Goal: Navigation & Orientation: Find specific page/section

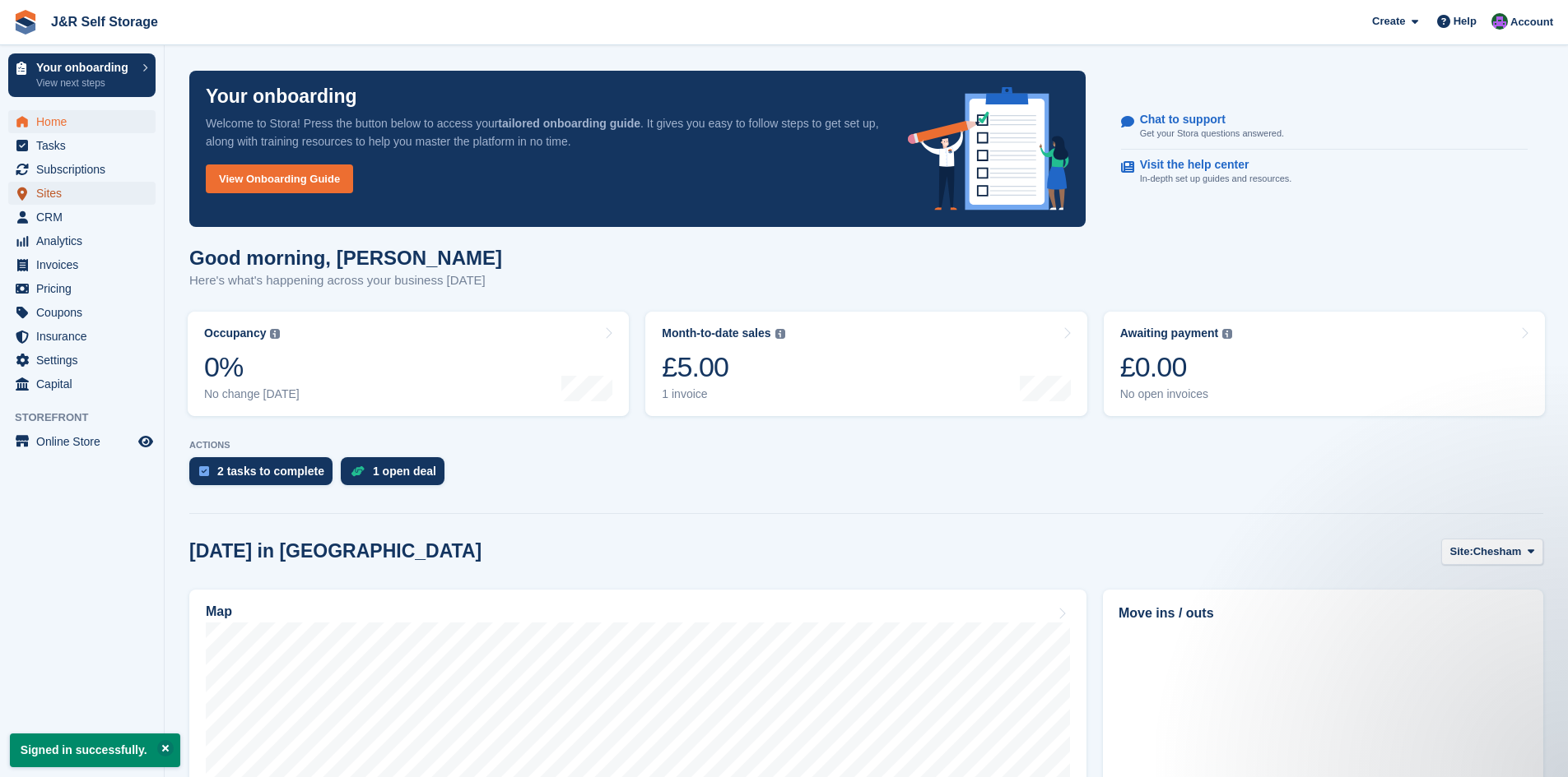
click at [69, 199] on span "Sites" at bounding box center [86, 193] width 99 height 23
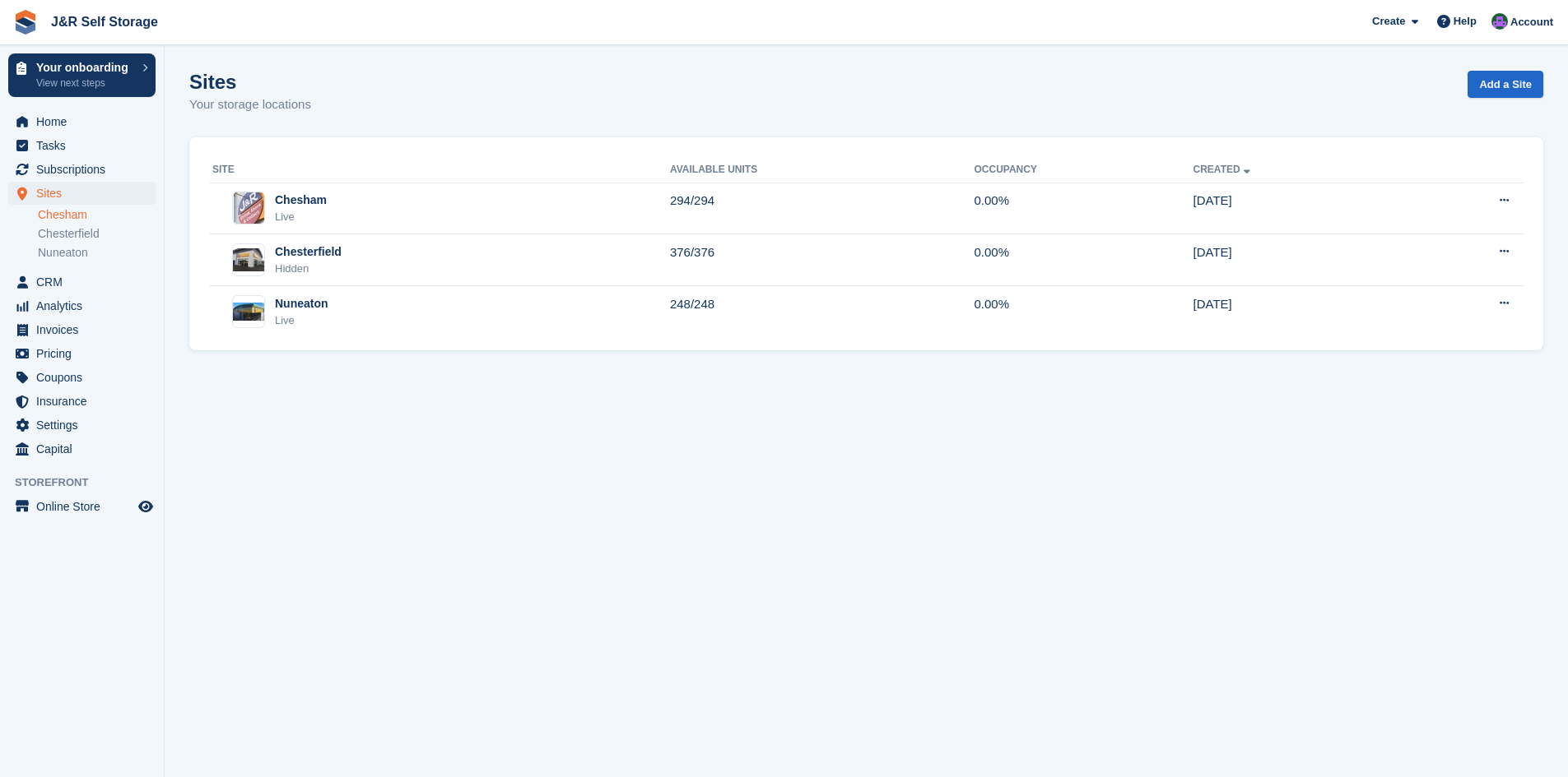
click at [71, 210] on link "Chesham" at bounding box center [97, 214] width 118 height 16
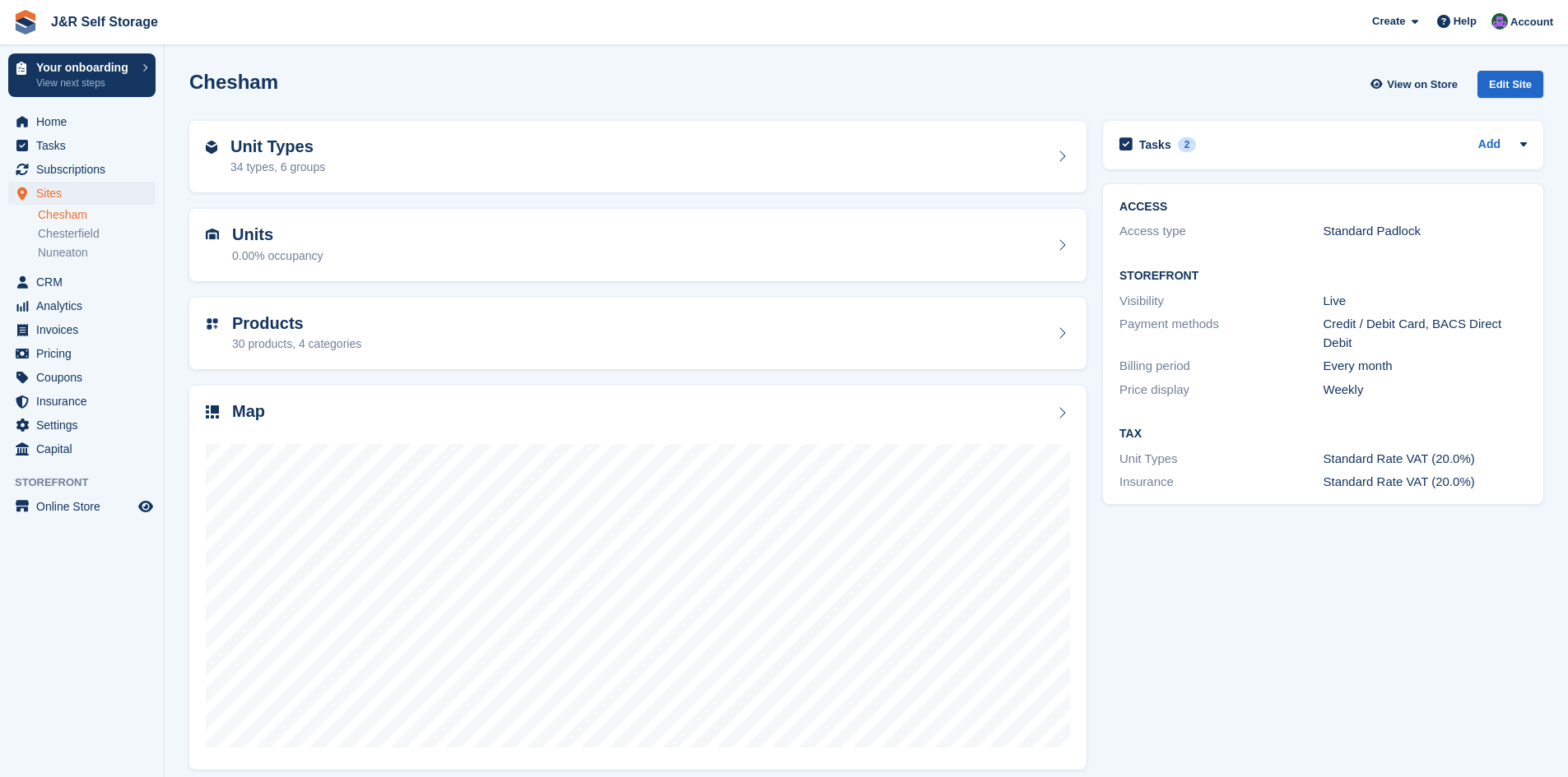
click at [70, 214] on link "Chesham" at bounding box center [97, 214] width 118 height 16
click at [89, 506] on span "Online Store" at bounding box center [86, 506] width 99 height 23
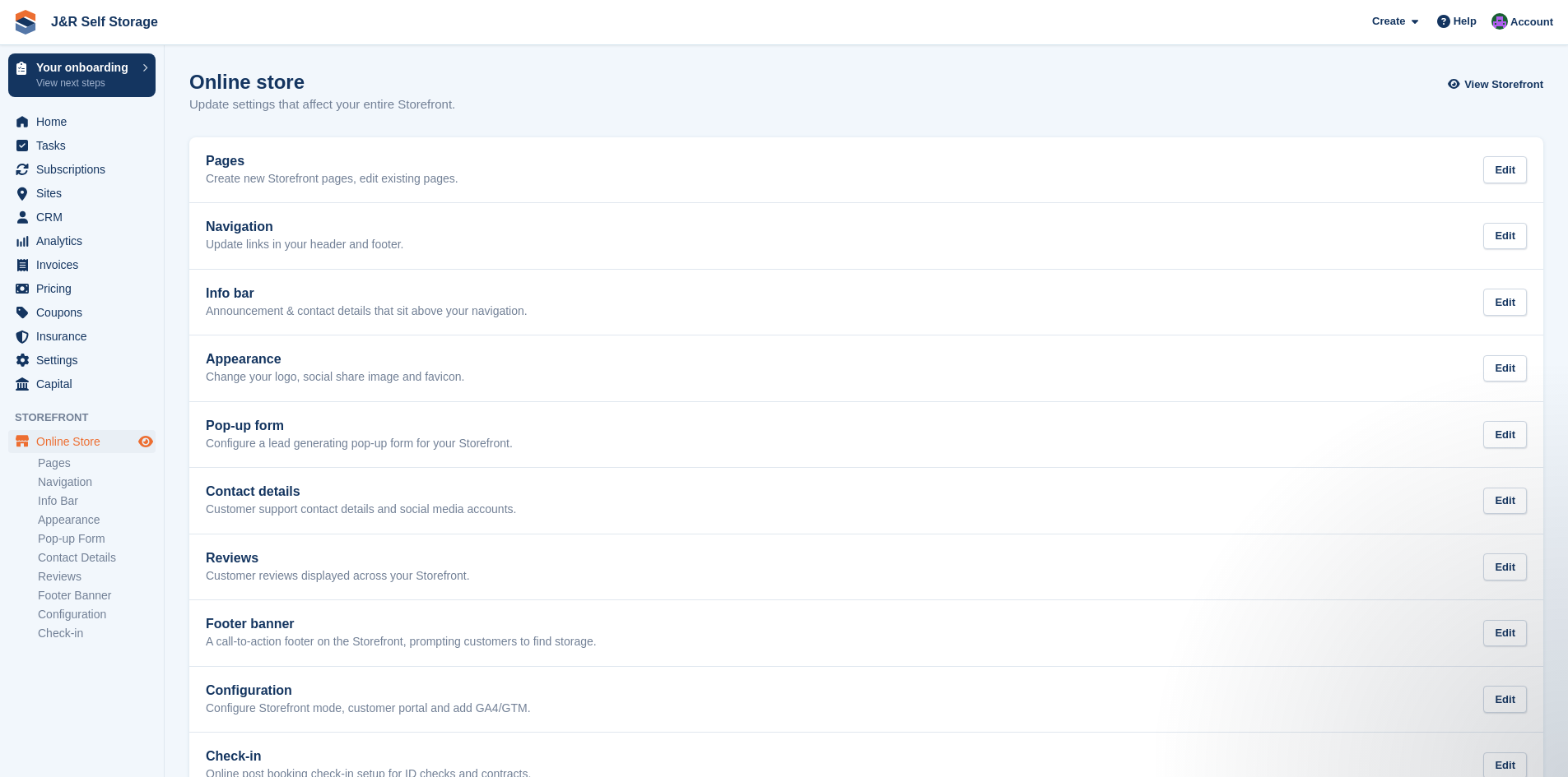
click at [144, 442] on icon "Preview store" at bounding box center [146, 442] width 15 height 13
